Goal: Task Accomplishment & Management: Manage account settings

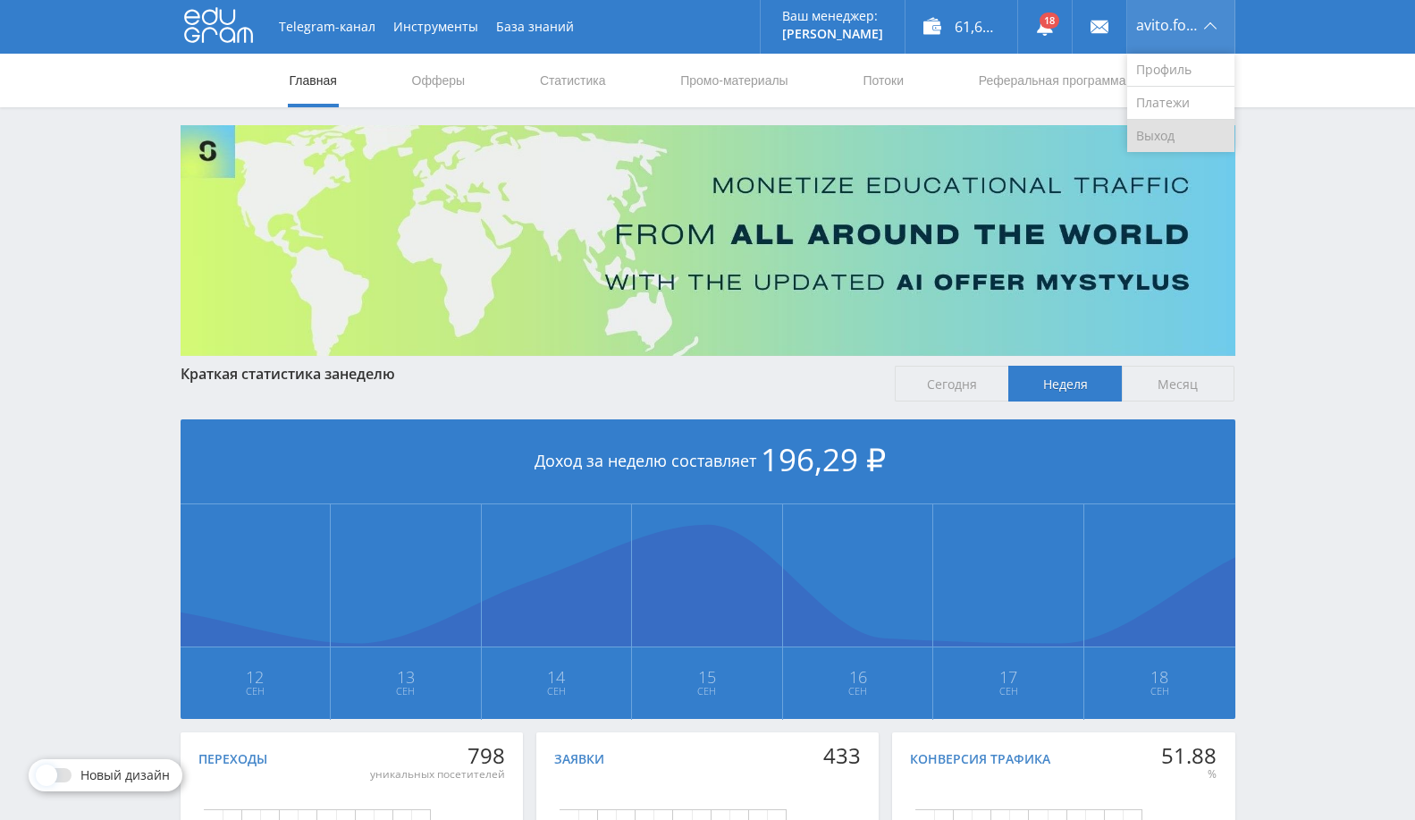
click at [1171, 121] on link "Выход" at bounding box center [1181, 136] width 107 height 32
click at [1042, 30] on use at bounding box center [1045, 27] width 16 height 18
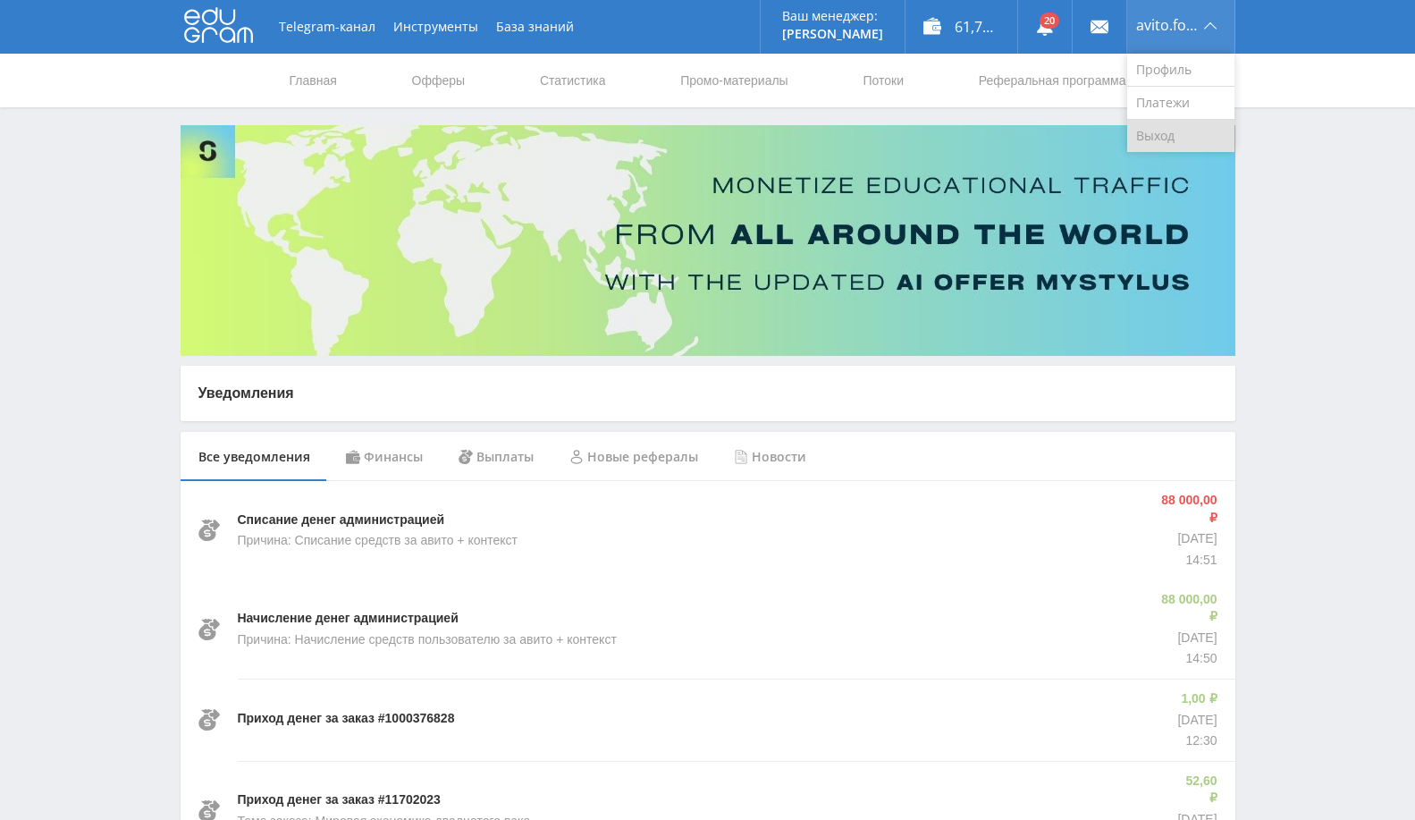
click at [1164, 140] on link "Выход" at bounding box center [1181, 136] width 107 height 32
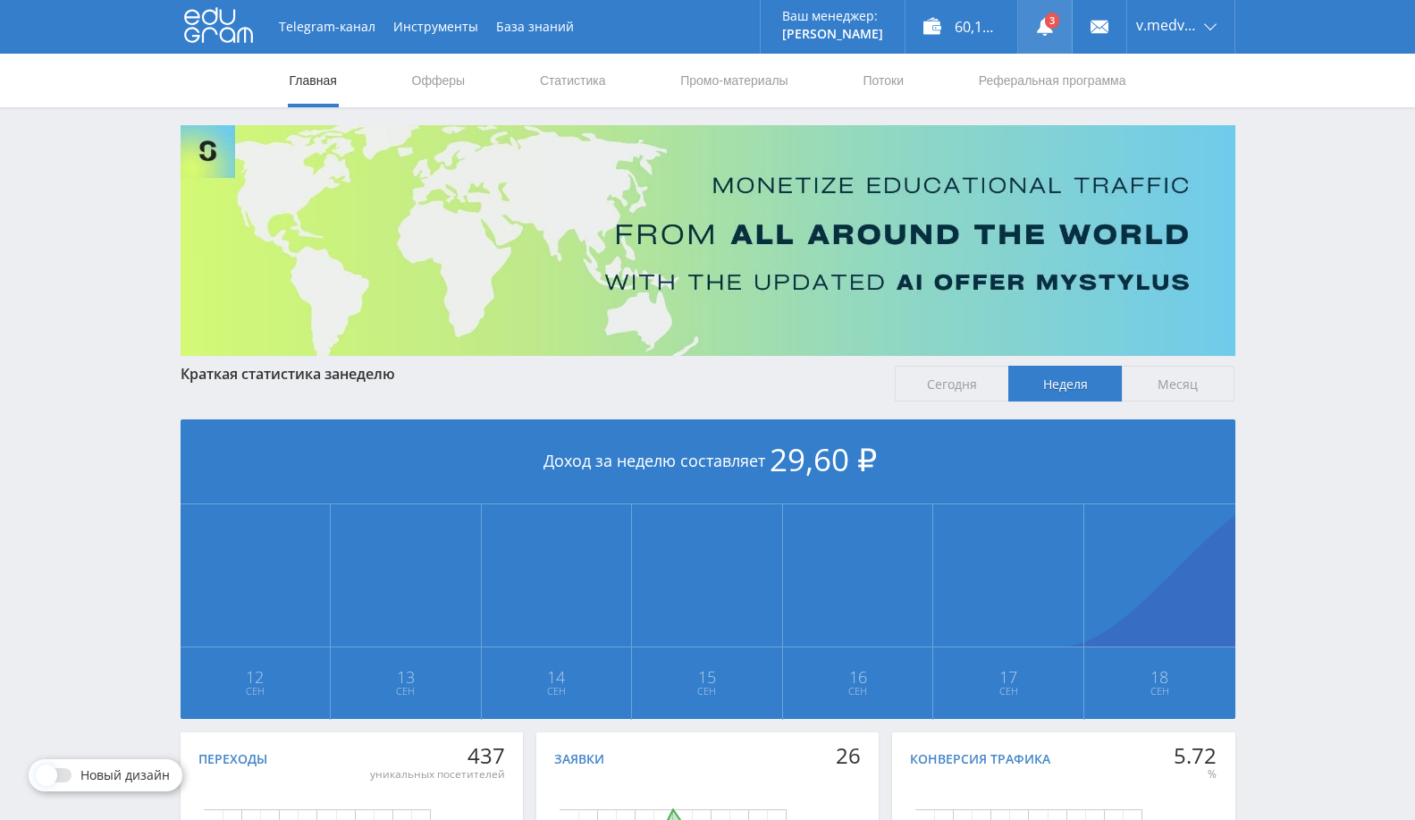
click at [1021, 30] on link at bounding box center [1045, 27] width 54 height 54
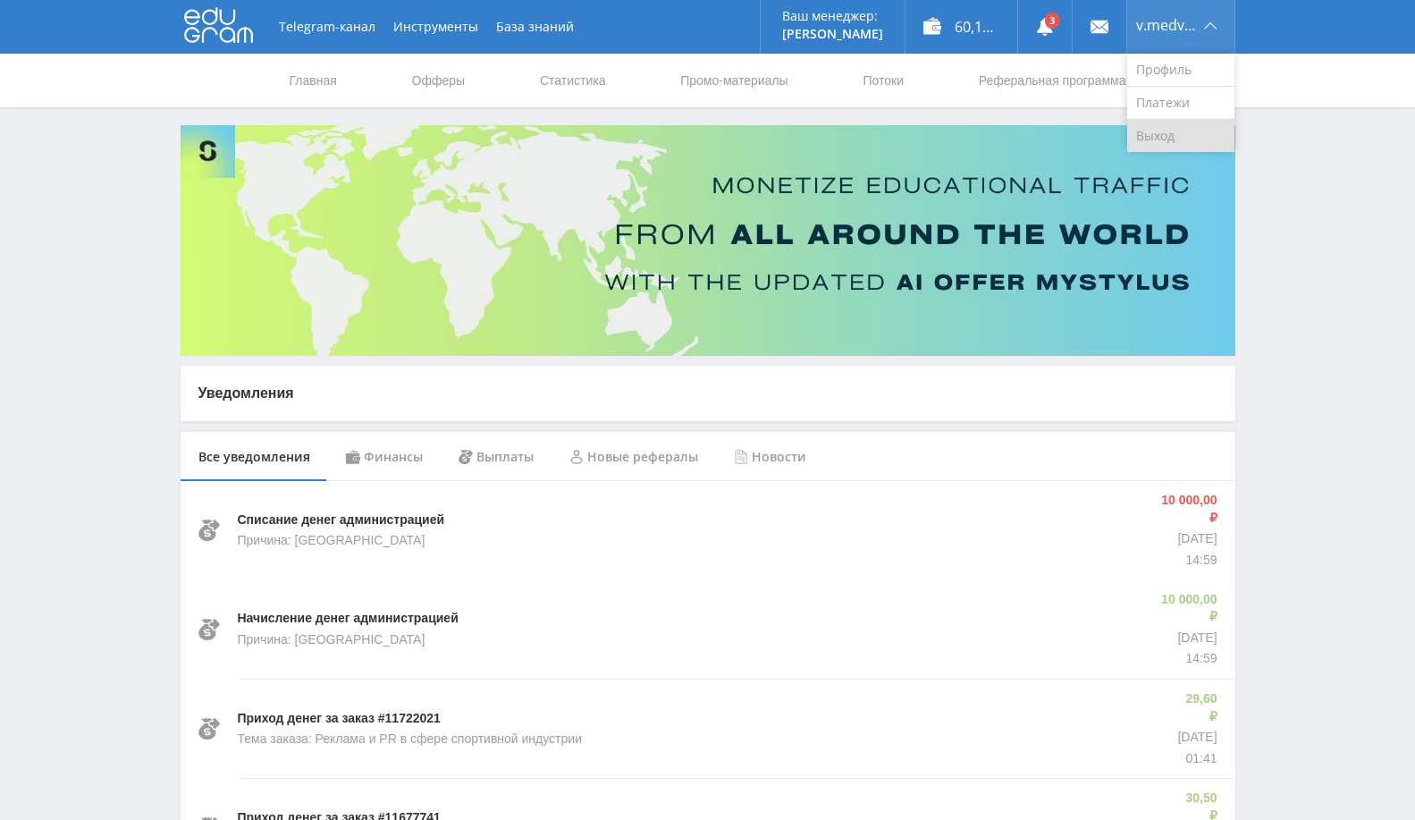
click at [1155, 148] on link "Выход" at bounding box center [1181, 136] width 107 height 32
